Goal: Task Accomplishment & Management: Manage account settings

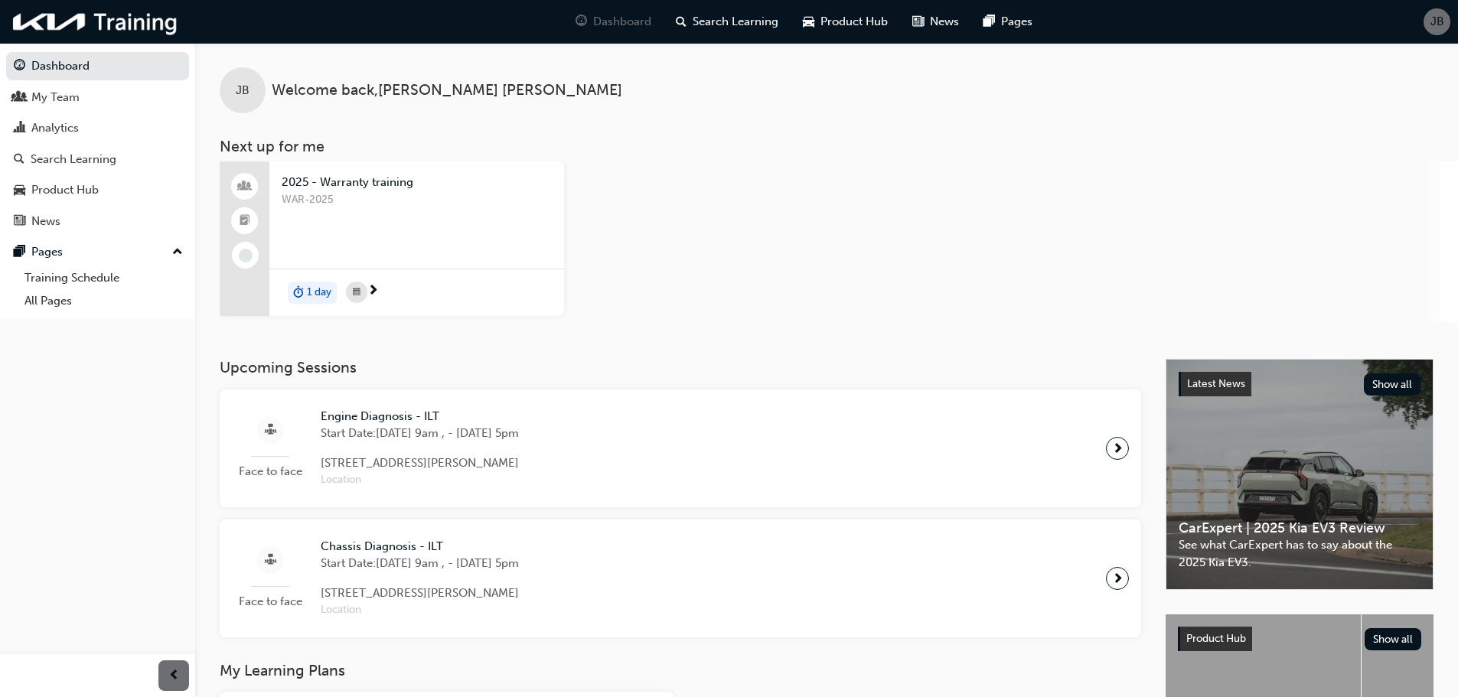
click at [1437, 21] on span "JB" at bounding box center [1437, 22] width 14 height 18
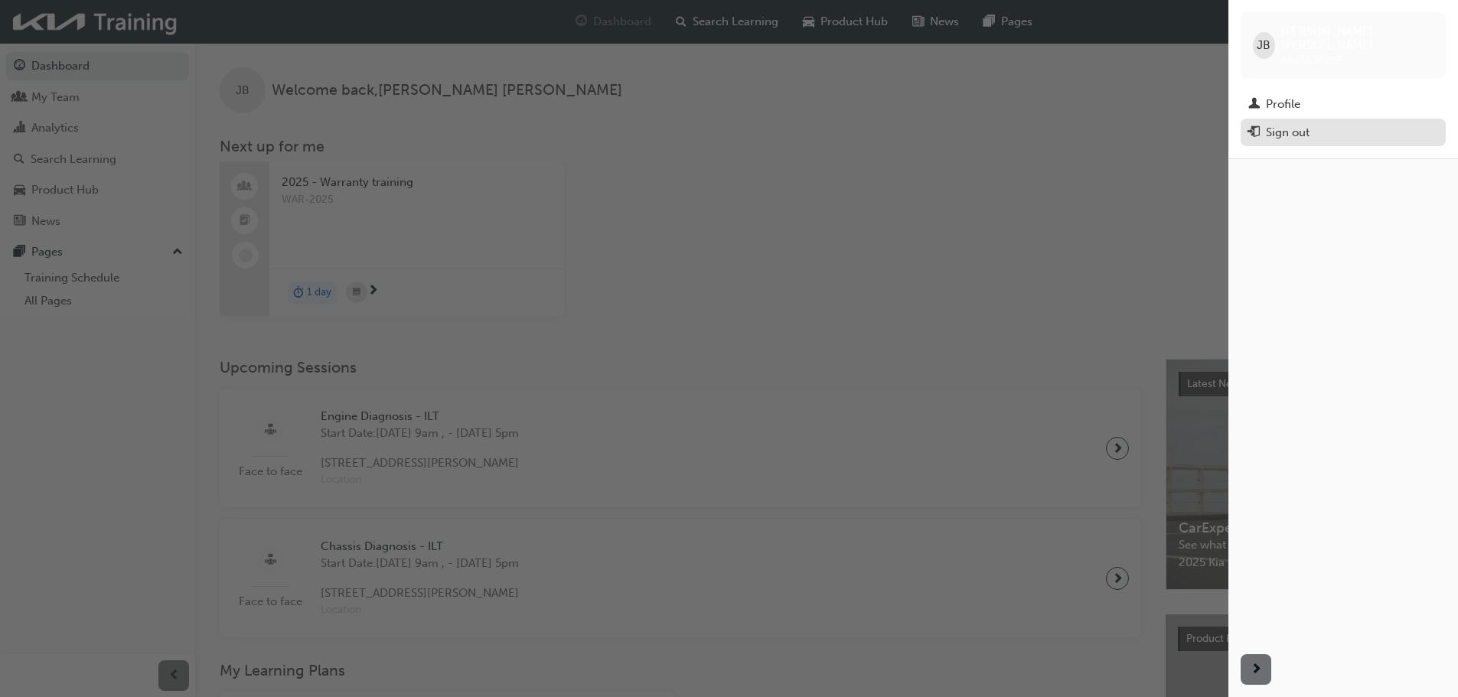
click at [1308, 124] on div "Sign out" at bounding box center [1287, 133] width 44 height 18
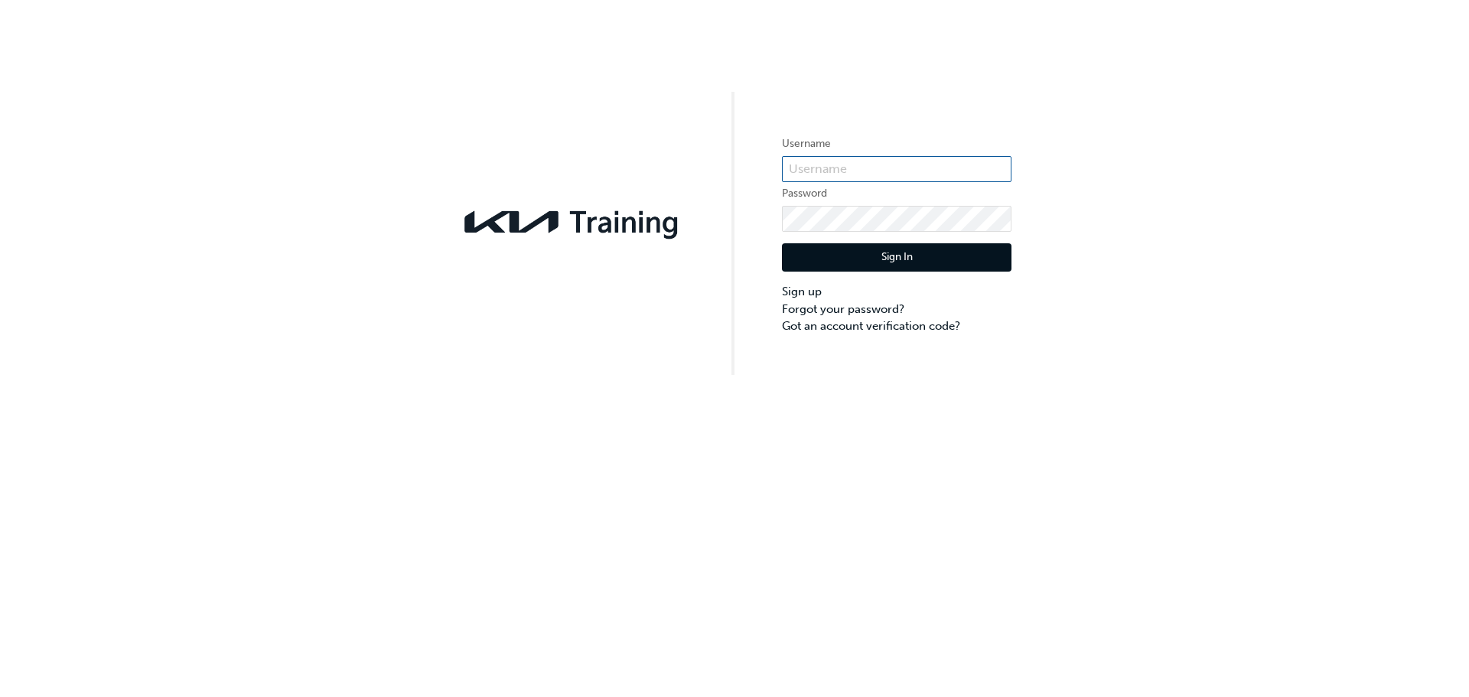
type input "kau83082e9"
click at [753, 226] on div "Username kau83082e9 Password Sign In Sign up Forgot your password? Got an accou…" at bounding box center [734, 187] width 1469 height 375
drag, startPoint x: 831, startPoint y: 173, endPoint x: 695, endPoint y: 188, distance: 137.0
click at [695, 188] on div "Username kau83082e9 Password Sign In Sign up Forgot your password? Got an accou…" at bounding box center [734, 187] width 1469 height 375
click at [718, 397] on div "Username Password Sign In Sign up Forgot your password? Got an account verifica…" at bounding box center [734, 348] width 1469 height 697
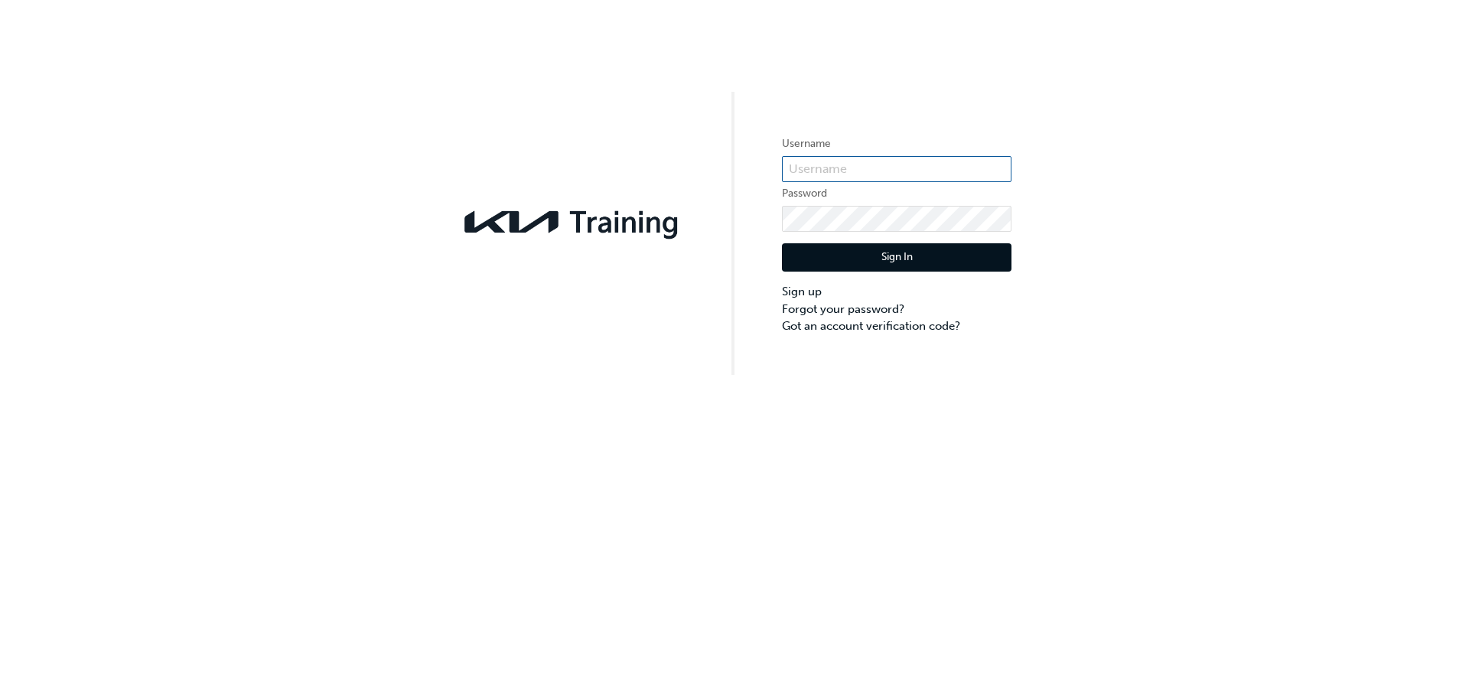
click at [858, 169] on input "text" at bounding box center [897, 169] width 230 height 26
paste input "KAU83082G9"
type input "KAU83082G9"
click button "Sign In" at bounding box center [897, 257] width 230 height 29
